Goal: Navigation & Orientation: Find specific page/section

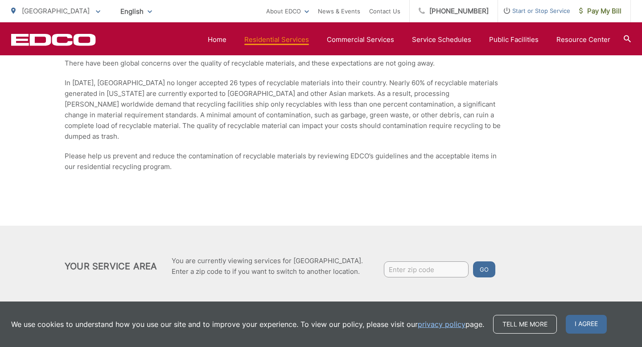
scroll to position [1586, 0]
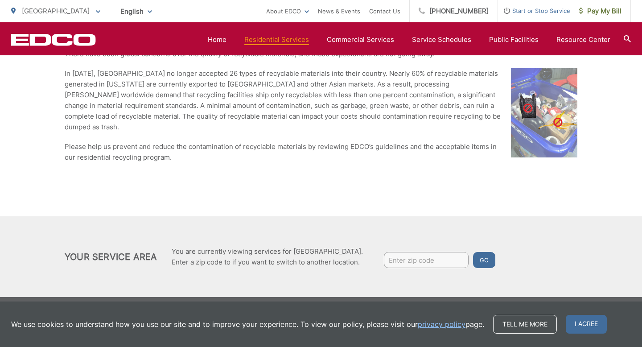
click at [404, 255] on input "Enter zip code" at bounding box center [426, 260] width 85 height 16
type input "92107"
click at [477, 254] on button "Go" at bounding box center [484, 260] width 22 height 16
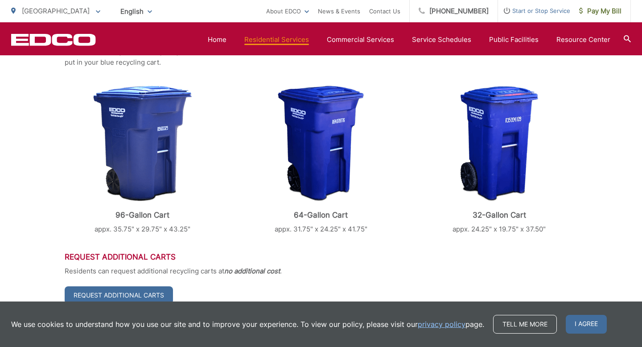
scroll to position [250, 0]
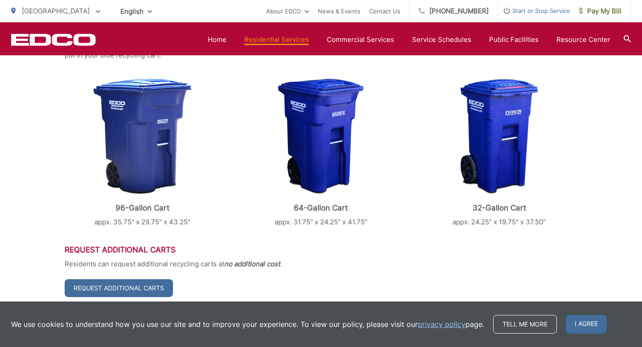
click at [379, 224] on p "appx. 31.75" x 24.25" x 41.75"" at bounding box center [321, 222] width 156 height 11
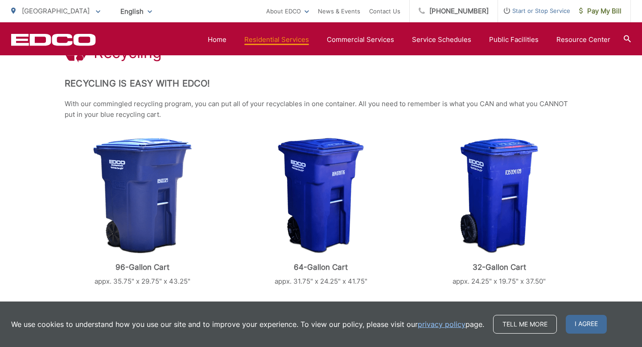
scroll to position [0, 0]
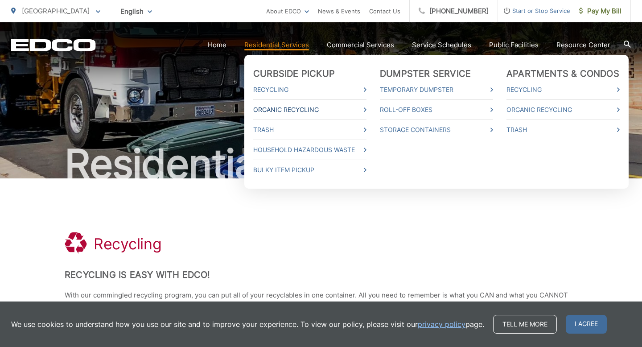
click at [302, 113] on link "Organic Recycling" at bounding box center [309, 109] width 113 height 11
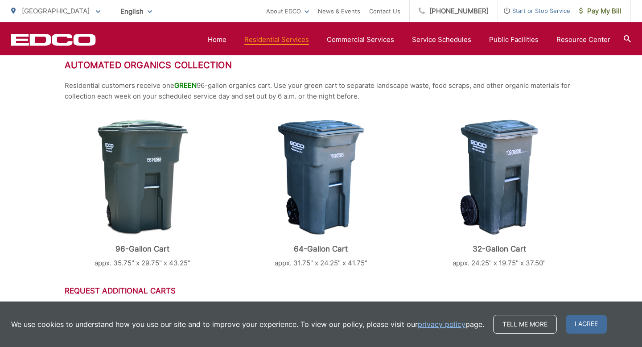
scroll to position [244, 0]
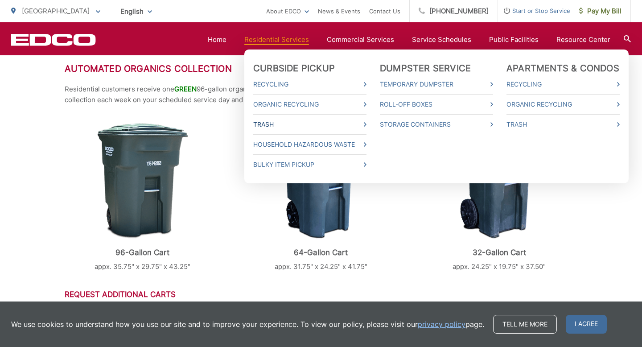
click at [283, 126] on link "Trash" at bounding box center [309, 124] width 113 height 11
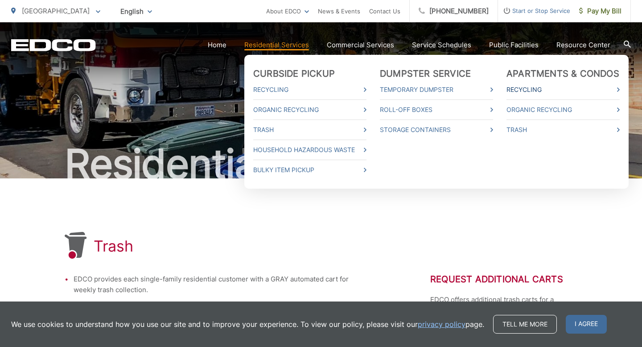
click at [538, 90] on link "Recycling" at bounding box center [562, 89] width 113 height 11
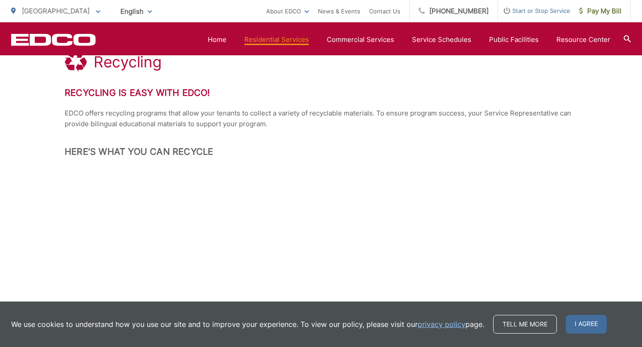
scroll to position [137, 0]
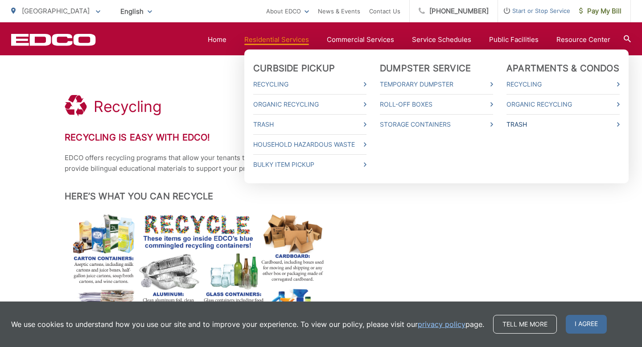
click at [524, 123] on link "Trash" at bounding box center [562, 124] width 113 height 11
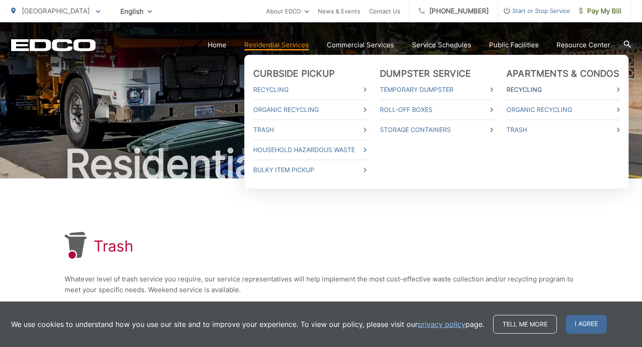
click at [528, 87] on link "Recycling" at bounding box center [562, 89] width 113 height 11
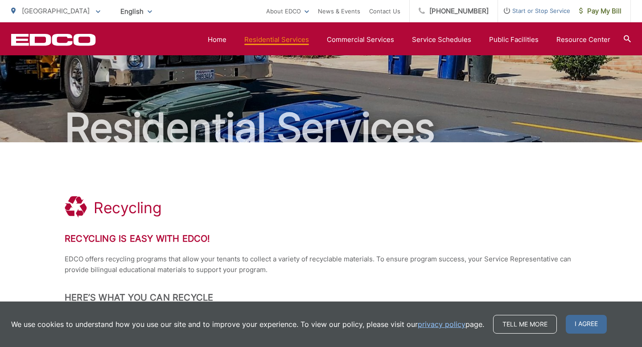
scroll to position [4, 0]
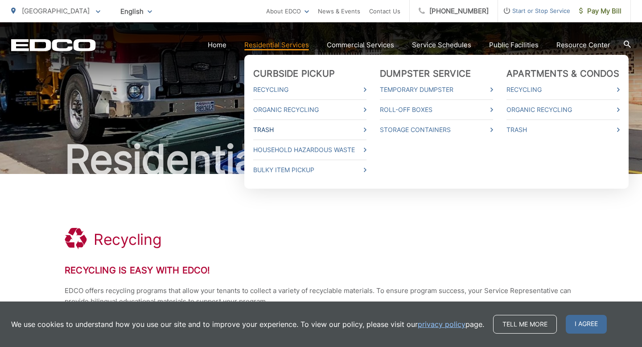
click at [270, 129] on link "Trash" at bounding box center [309, 129] width 113 height 11
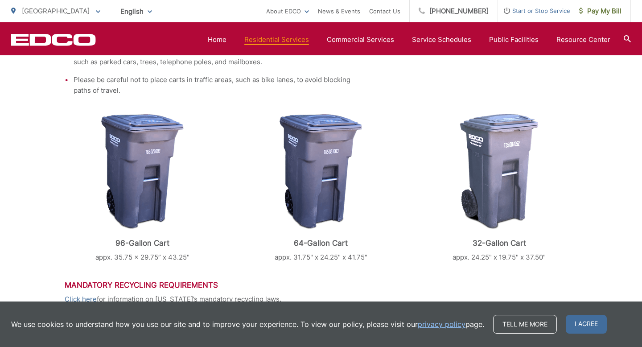
scroll to position [327, 0]
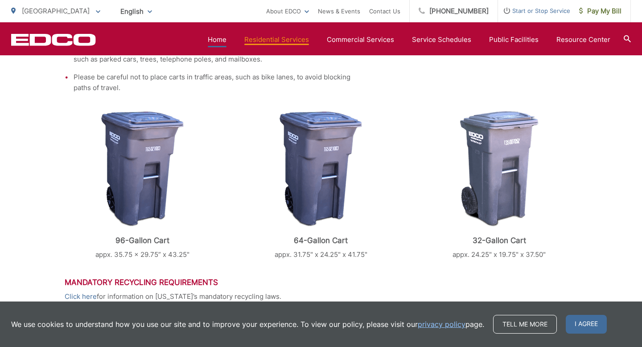
click at [224, 42] on link "Home" at bounding box center [217, 39] width 19 height 11
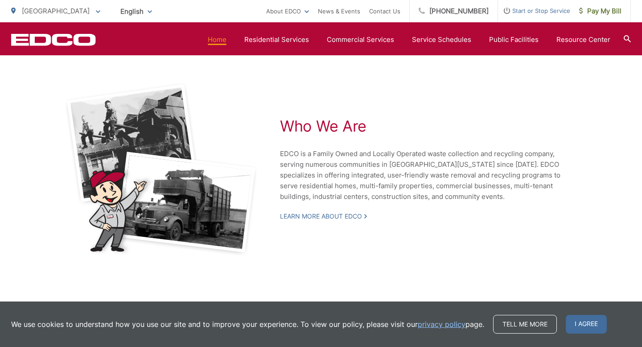
scroll to position [1964, 0]
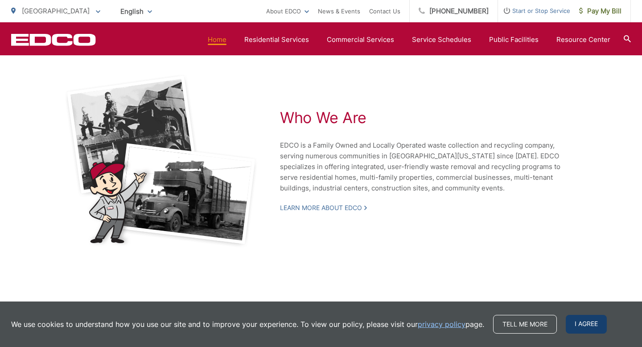
click at [583, 330] on span "I agree" at bounding box center [585, 324] width 41 height 19
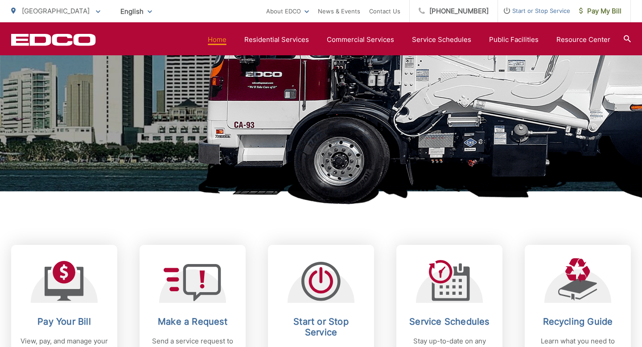
scroll to position [0, 0]
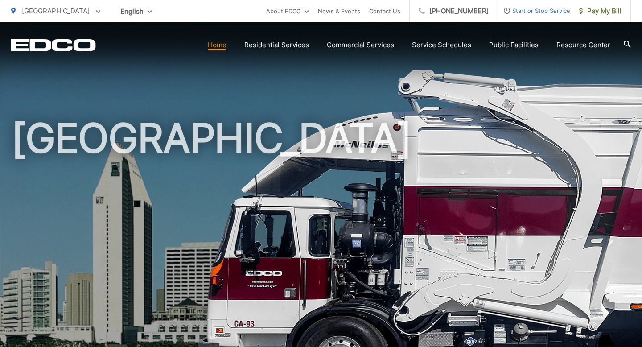
click at [226, 50] on link "Home" at bounding box center [217, 45] width 19 height 11
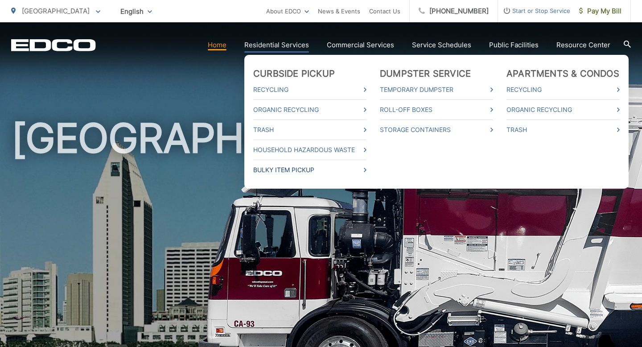
click at [318, 173] on link "Bulky Item Pickup" at bounding box center [309, 169] width 113 height 11
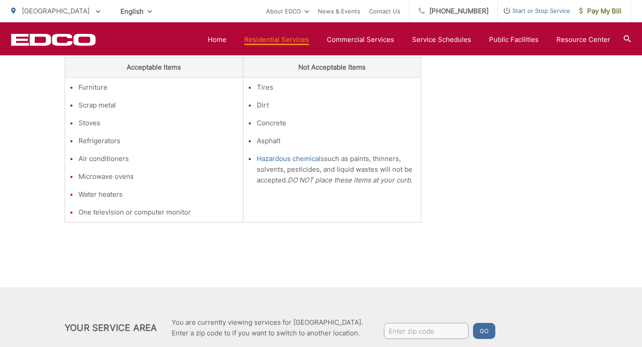
scroll to position [343, 0]
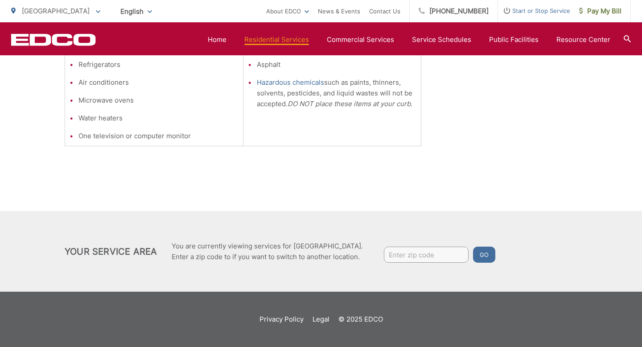
click at [54, 40] on icon "EDCD logo. Return to the homepage." at bounding box center [53, 40] width 84 height 12
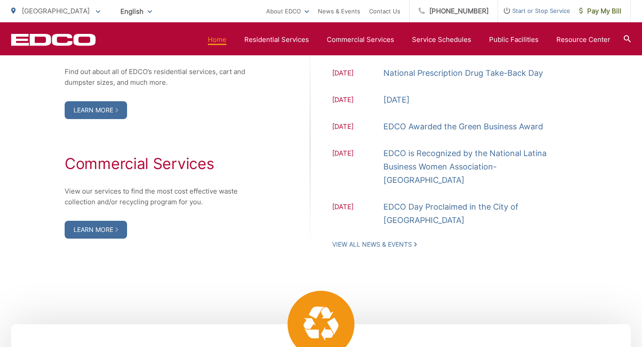
scroll to position [996, 0]
